Goal: Task Accomplishment & Management: Complete application form

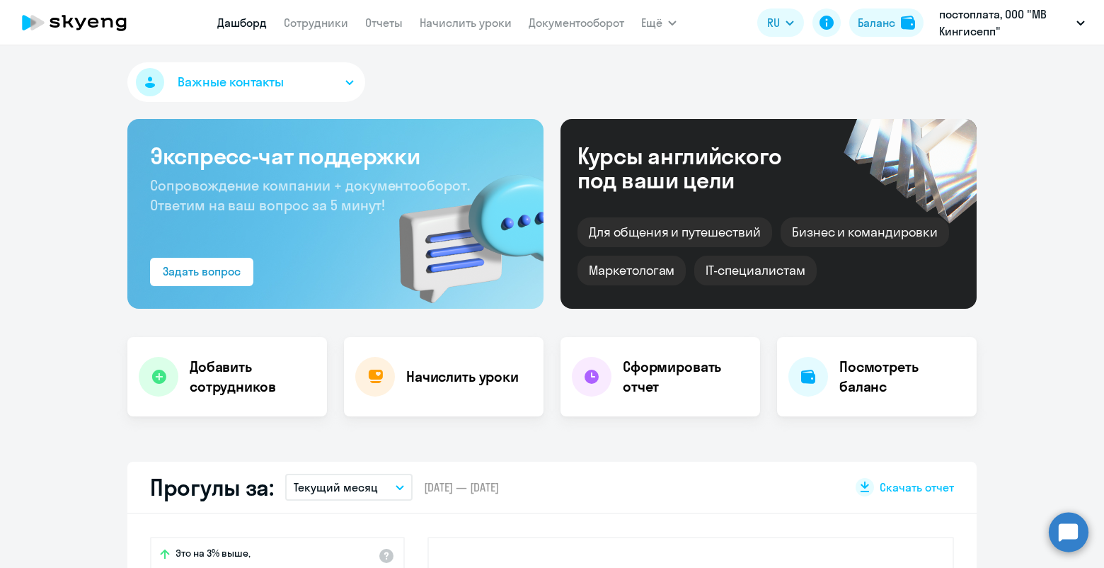
select select "30"
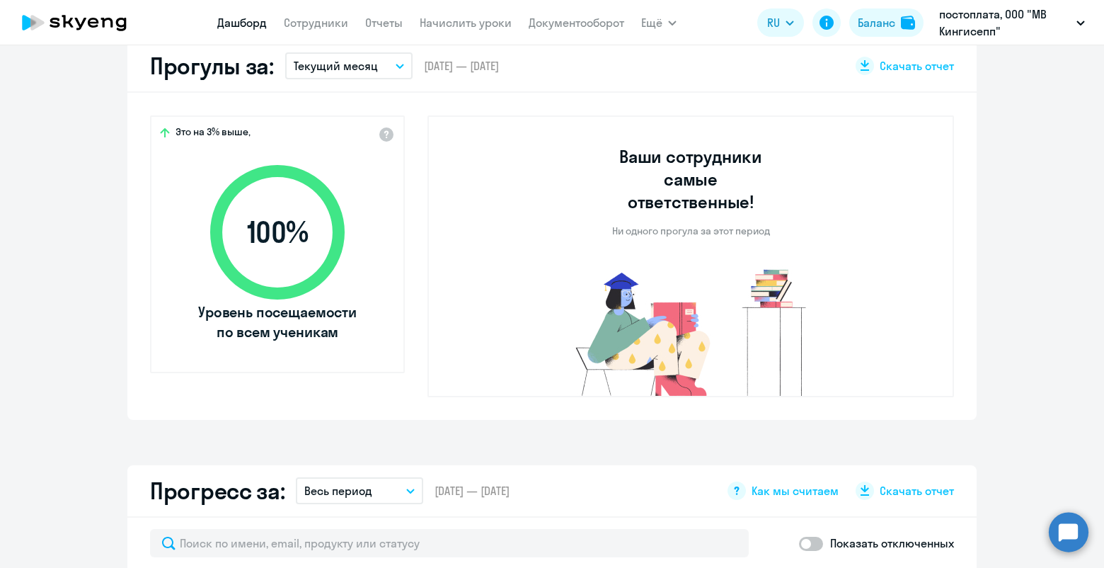
scroll to position [126, 0]
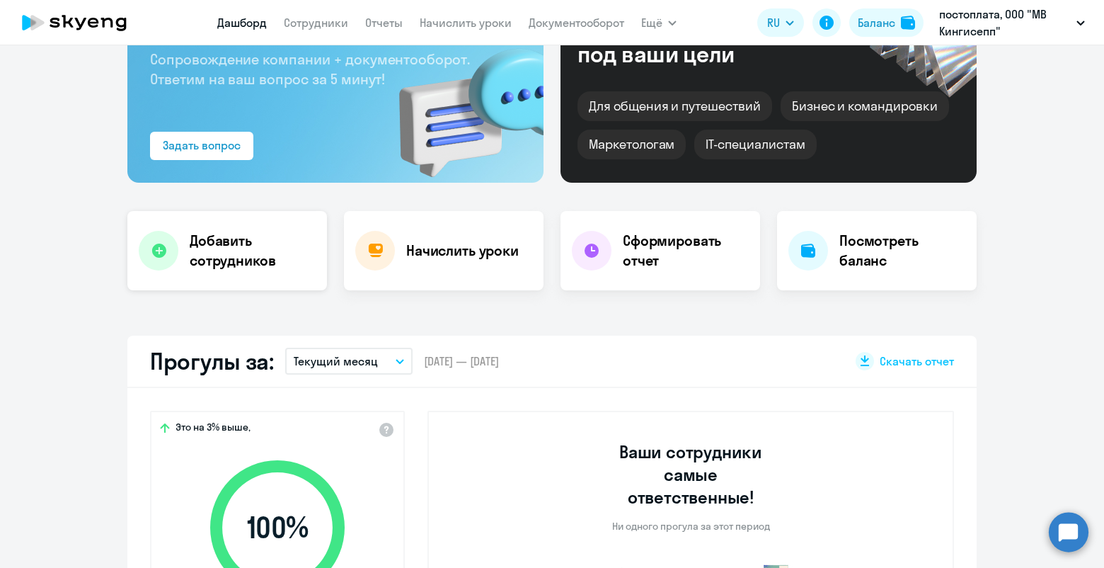
click at [215, 254] on h4 "Добавить сотрудников" at bounding box center [253, 251] width 126 height 40
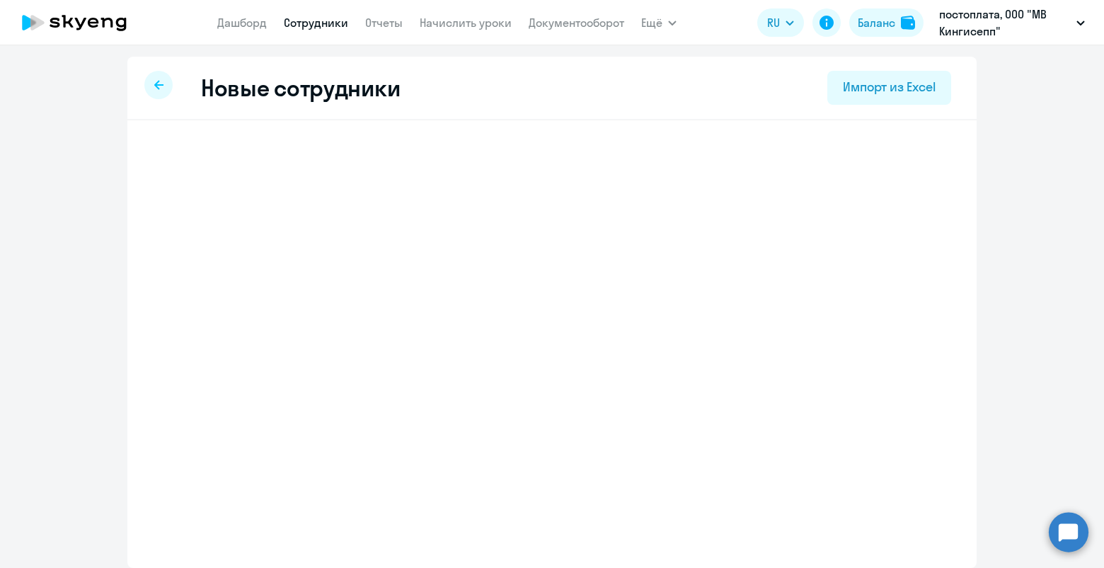
select select "english_adult_not_native_speaker"
select select "3"
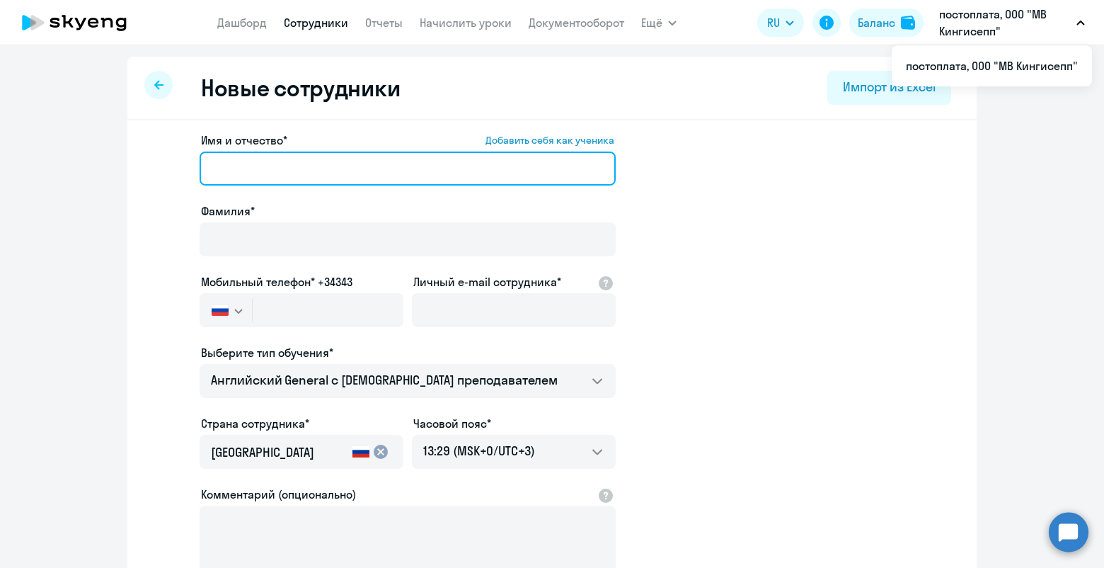
click at [218, 170] on input "Имя и отчество* Добавить себя как ученика" at bounding box center [408, 168] width 416 height 34
paste input "[PERSON_NAME]"
drag, startPoint x: 275, startPoint y: 167, endPoint x: 172, endPoint y: 167, distance: 102.6
click at [172, 167] on app-new-student-form "Имя и отчество* Добавить себя как ученика [PERSON_NAME]* Мобильный телефон* +34…" at bounding box center [552, 384] width 804 height 505
click at [293, 163] on input "[PERSON_NAME]" at bounding box center [408, 168] width 416 height 34
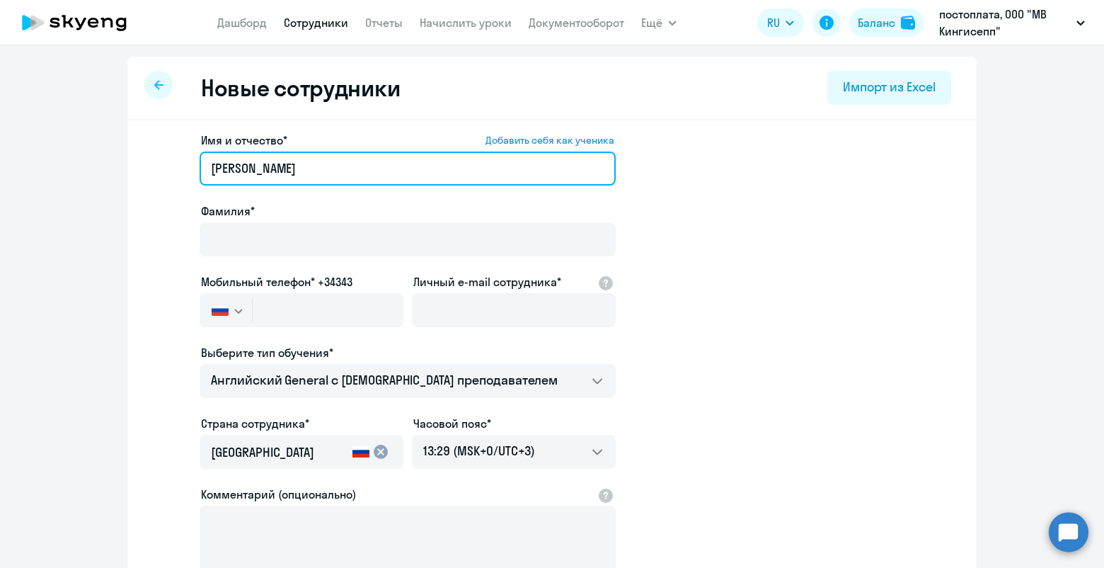
click at [272, 168] on input "[PERSON_NAME]" at bounding box center [408, 168] width 416 height 34
type input "[PERSON_NAME]"
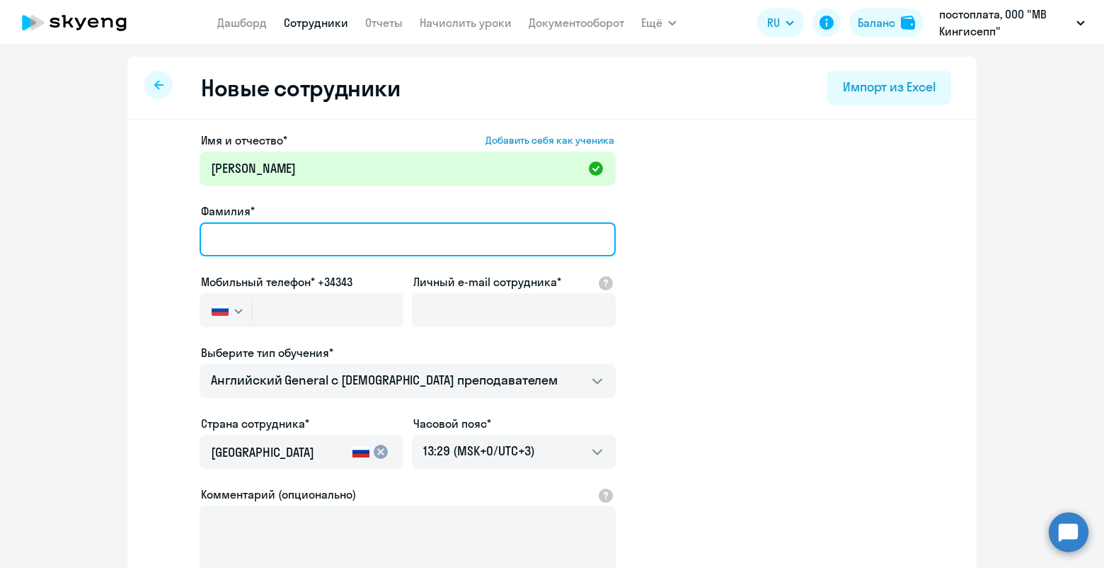
click at [208, 238] on input "Фамилия*" at bounding box center [408, 239] width 416 height 34
paste input "[PERSON_NAME]"
drag, startPoint x: 435, startPoint y: 238, endPoint x: 276, endPoint y: 240, distance: 159.2
click at [276, 240] on input "[PERSON_NAME]" at bounding box center [408, 239] width 416 height 34
type input "[PERSON_NAME]"
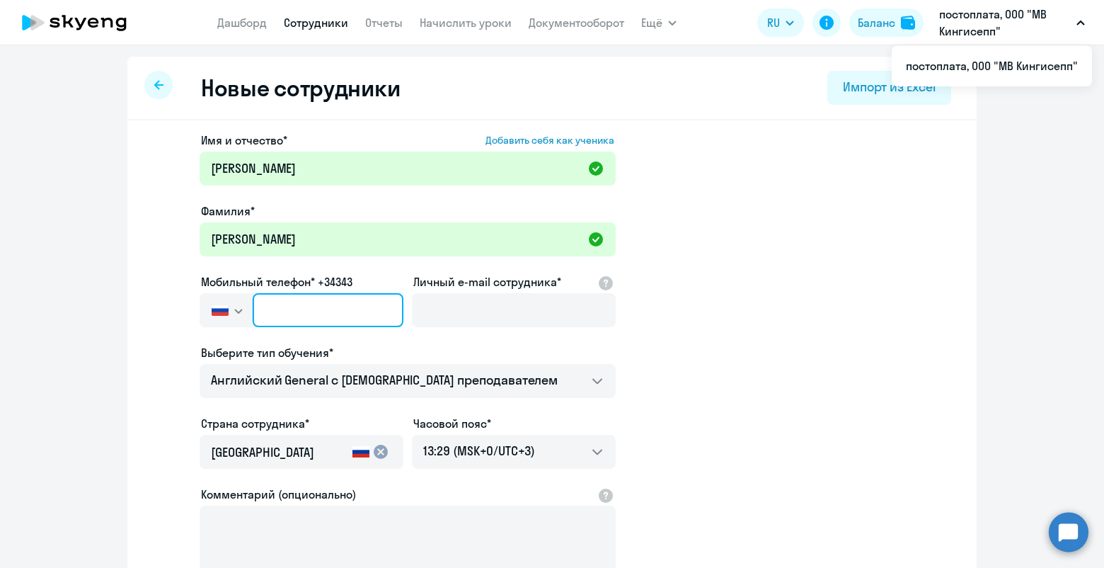
click at [276, 305] on input "text" at bounding box center [328, 310] width 151 height 34
paste input "[PHONE_NUMBER]"
type input "[PHONE_NUMBER]"
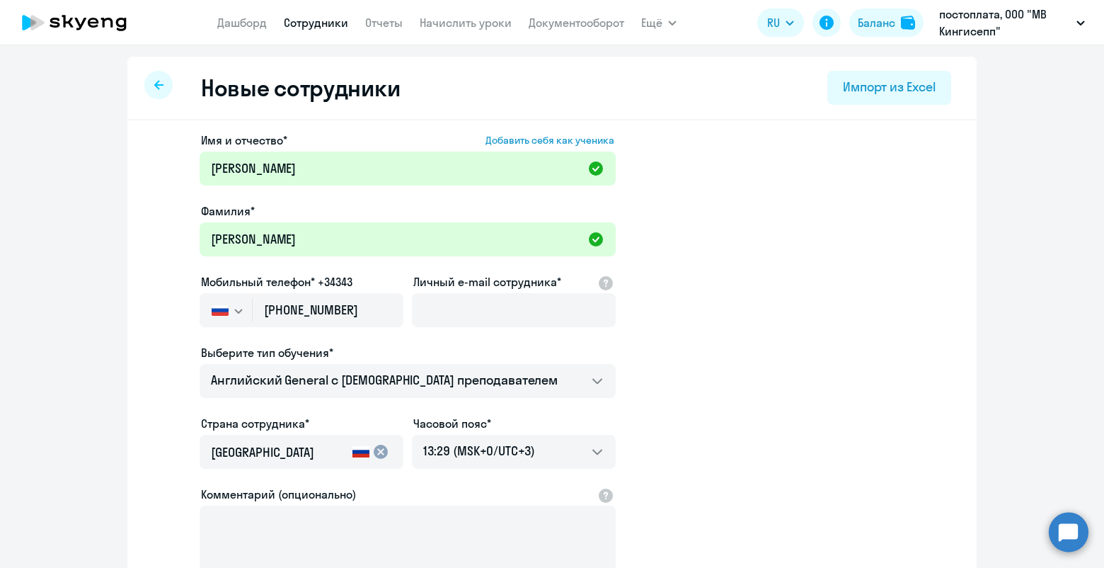
click at [127, 284] on div "Имя и отчество* Добавить себя как ученика [PERSON_NAME]* [PERSON_NAME] телефон*…" at bounding box center [551, 431] width 849 height 622
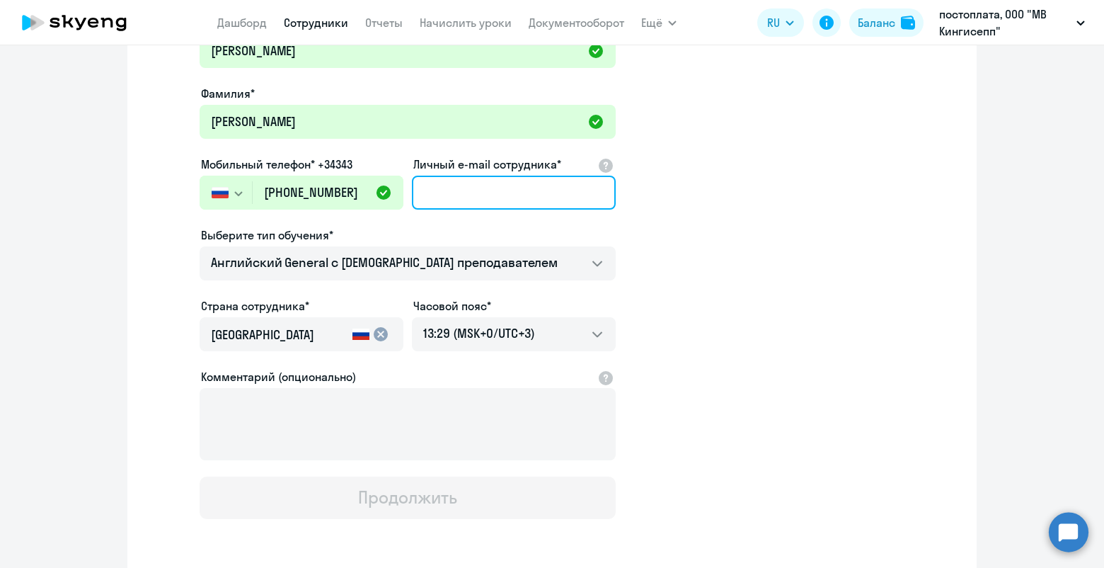
drag, startPoint x: 438, startPoint y: 176, endPoint x: 433, endPoint y: 190, distance: 14.3
click at [438, 176] on input "Личный e-mail сотрудника*" at bounding box center [514, 192] width 204 height 34
paste input "[EMAIL_ADDRESS][DOMAIN_NAME]"
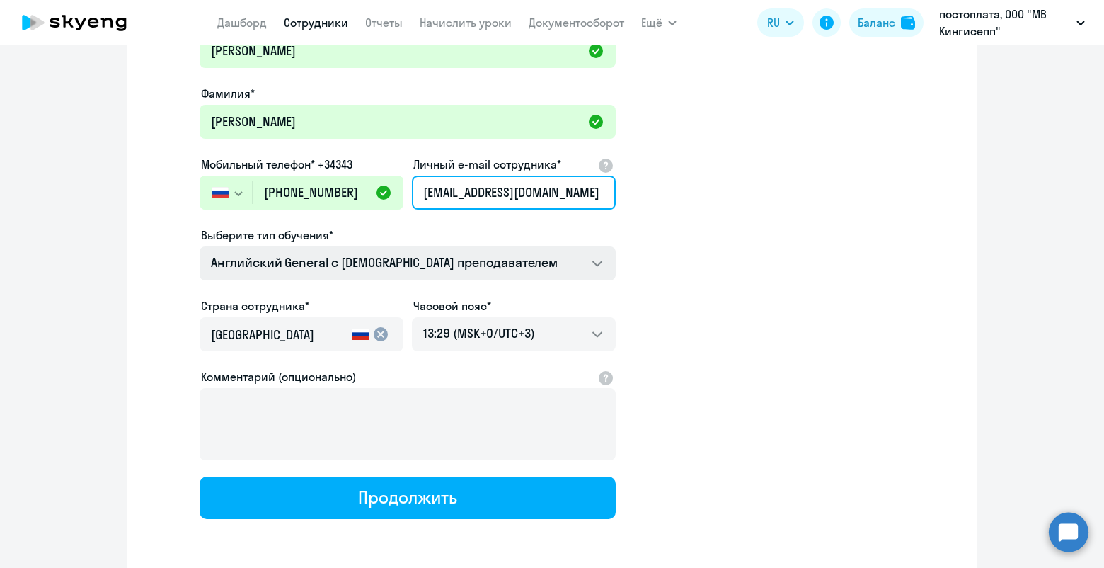
type input "[EMAIL_ADDRESS][DOMAIN_NAME]"
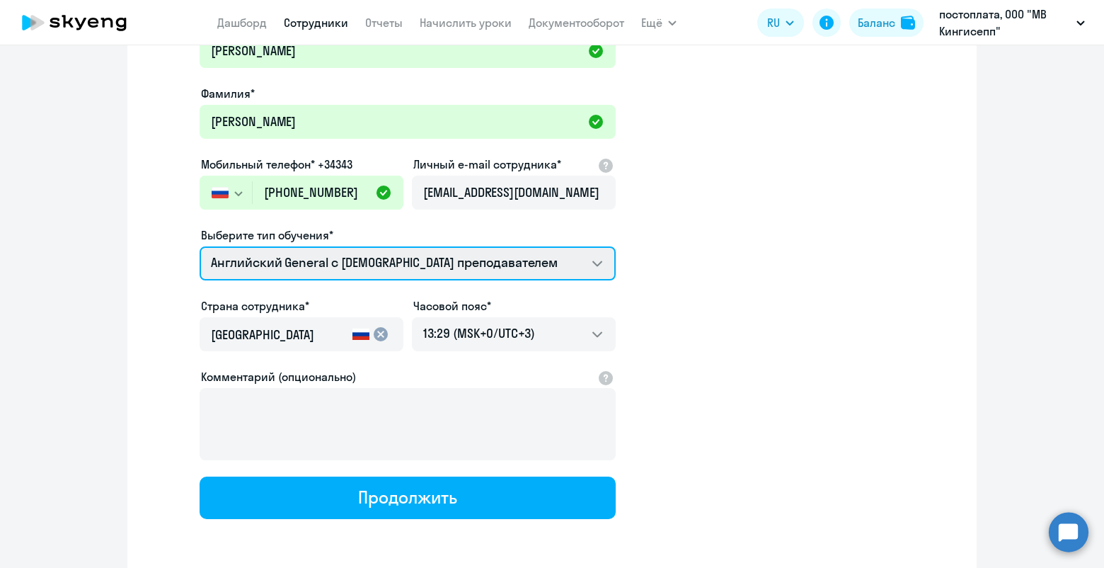
click at [587, 262] on select "Английский General с [DEMOGRAPHIC_DATA] преподавателем" at bounding box center [408, 263] width 416 height 34
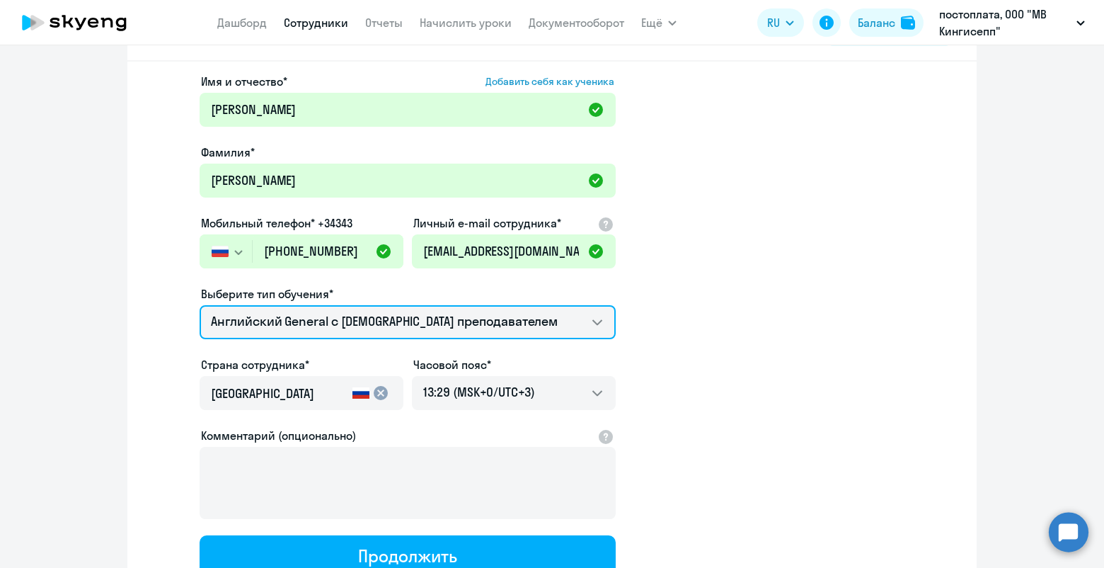
scroll to position [0, 0]
